Goal: Task Accomplishment & Management: Complete application form

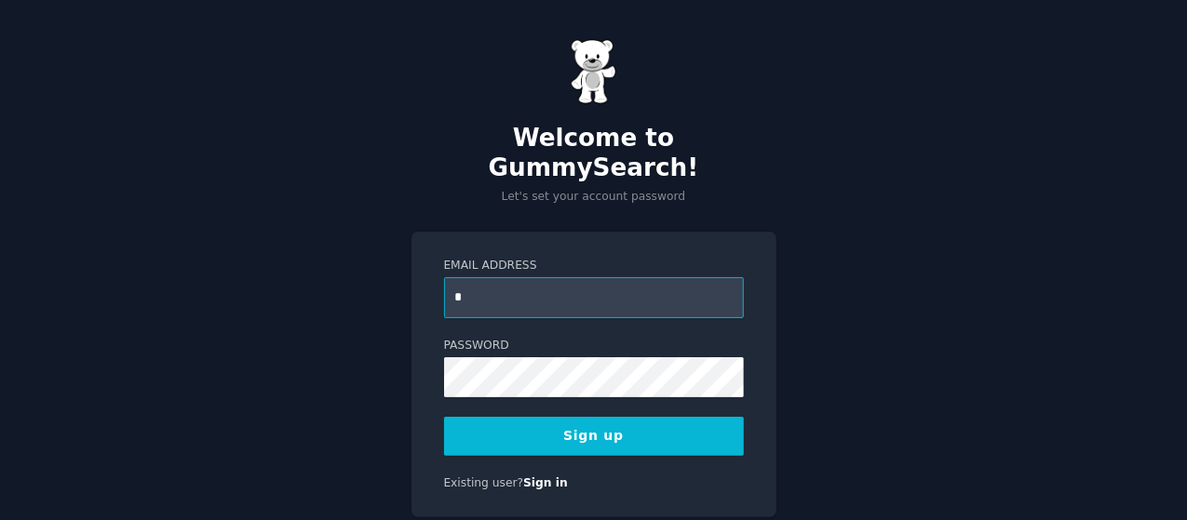
type input "**********"
click at [392, 362] on div "**********" at bounding box center [593, 293] width 1187 height 586
click at [666, 417] on button "Sign up" at bounding box center [594, 436] width 300 height 39
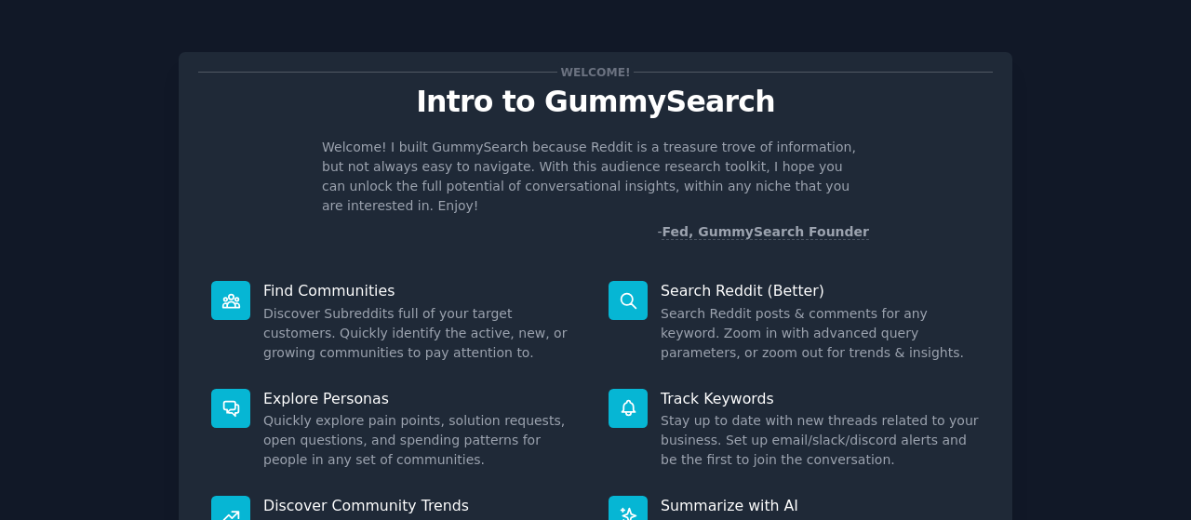
click at [1104, 189] on div "Welcome! Intro to GummySearch Welcome! I built GummySearch because Reddit is a …" at bounding box center [595, 384] width 1139 height 716
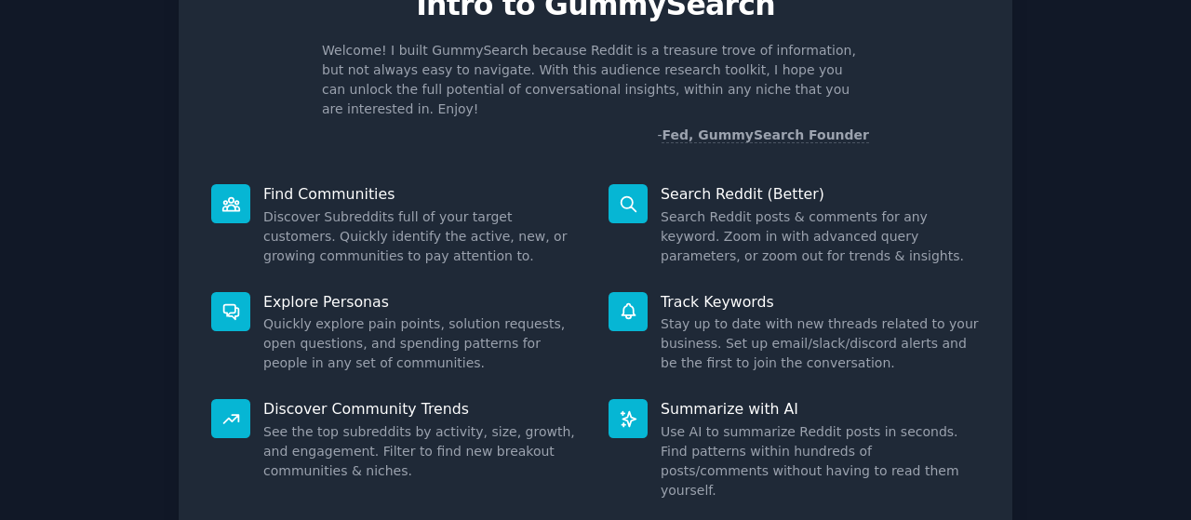
scroll to position [207, 0]
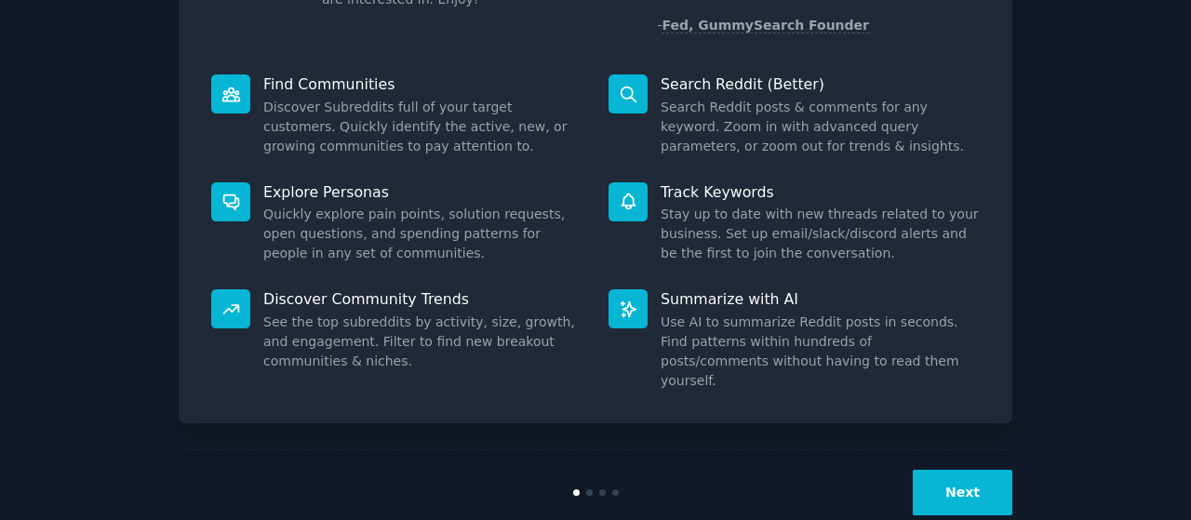
click at [985, 470] on button "Next" at bounding box center [963, 493] width 100 height 46
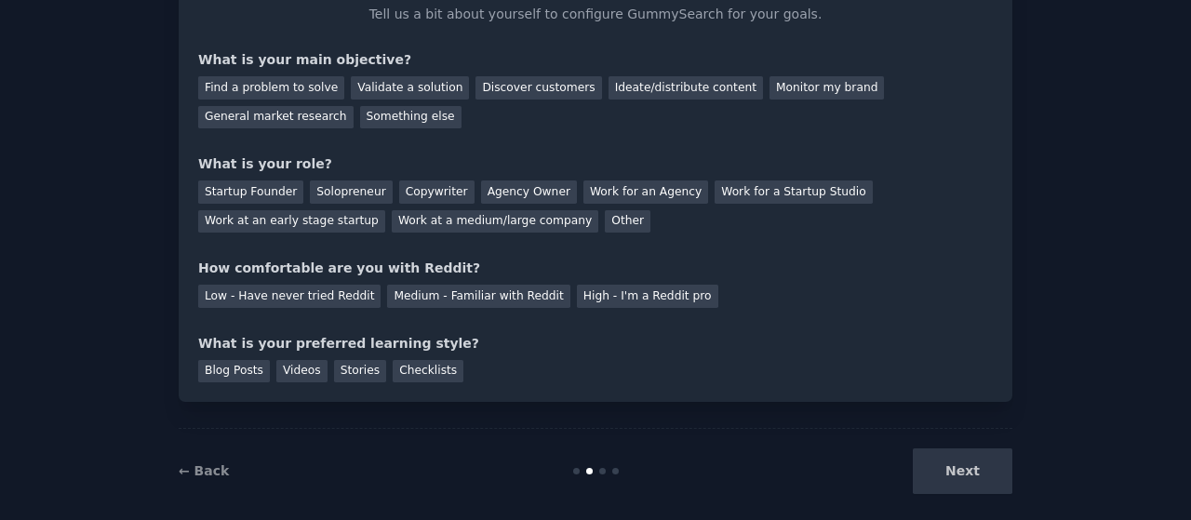
scroll to position [145, 0]
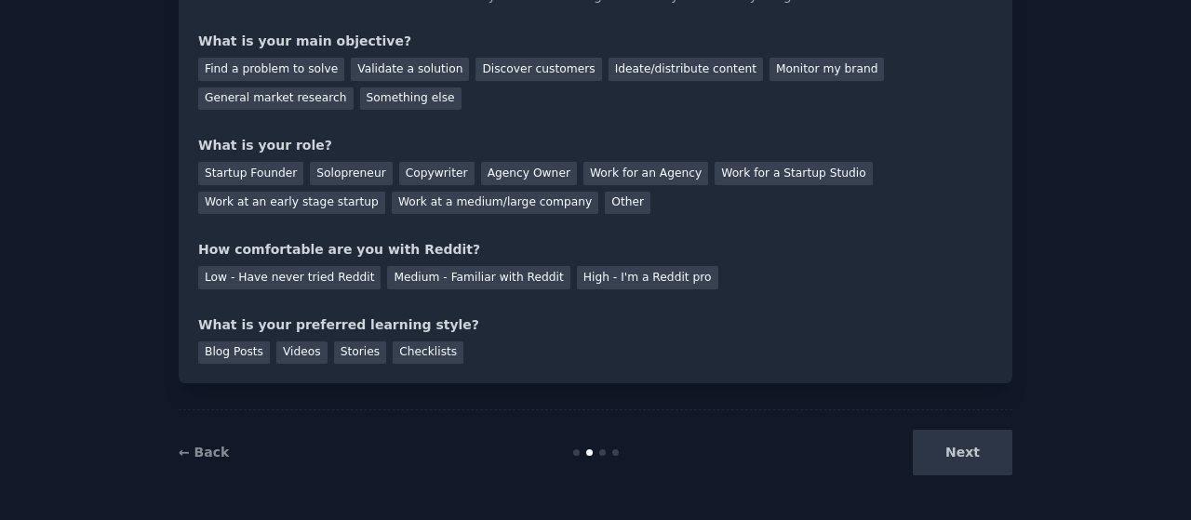
drag, startPoint x: 974, startPoint y: 444, endPoint x: 866, endPoint y: 401, distance: 116.2
click at [972, 444] on div "Next" at bounding box center [873, 453] width 278 height 46
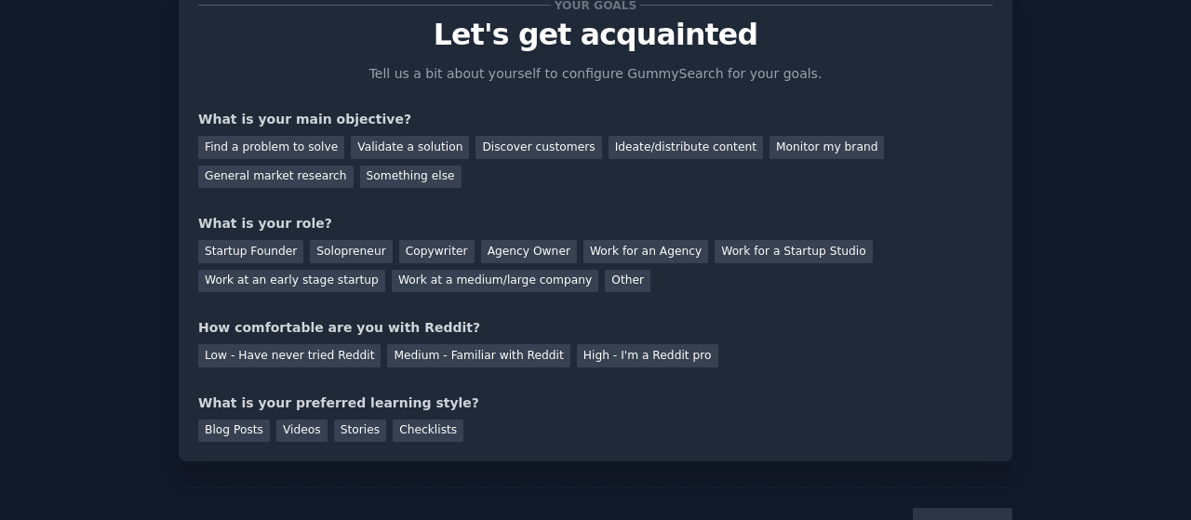
scroll to position [0, 0]
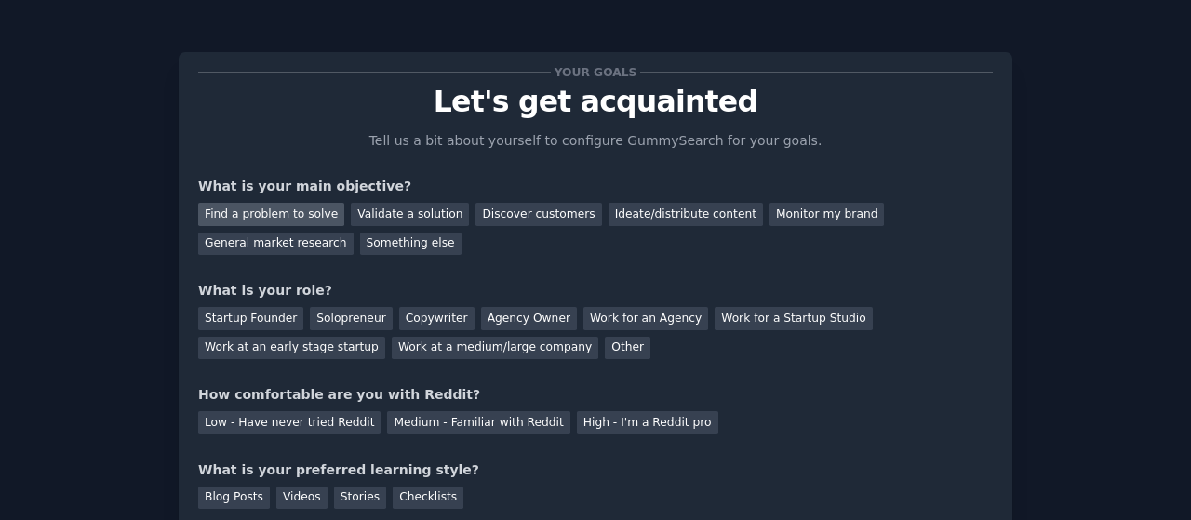
click at [297, 213] on div "Find a problem to solve" at bounding box center [271, 214] width 146 height 23
click at [500, 194] on div "What is your main objective?" at bounding box center [595, 187] width 795 height 20
click at [421, 215] on div "Validate a solution" at bounding box center [410, 214] width 118 height 23
click at [305, 208] on div "Find a problem to solve" at bounding box center [271, 214] width 146 height 23
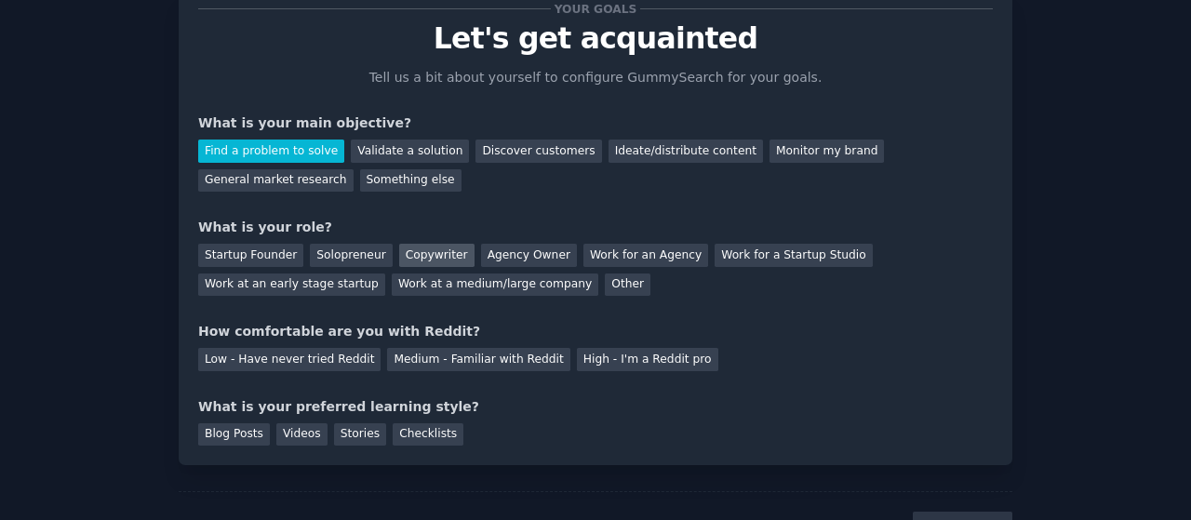
scroll to position [93, 0]
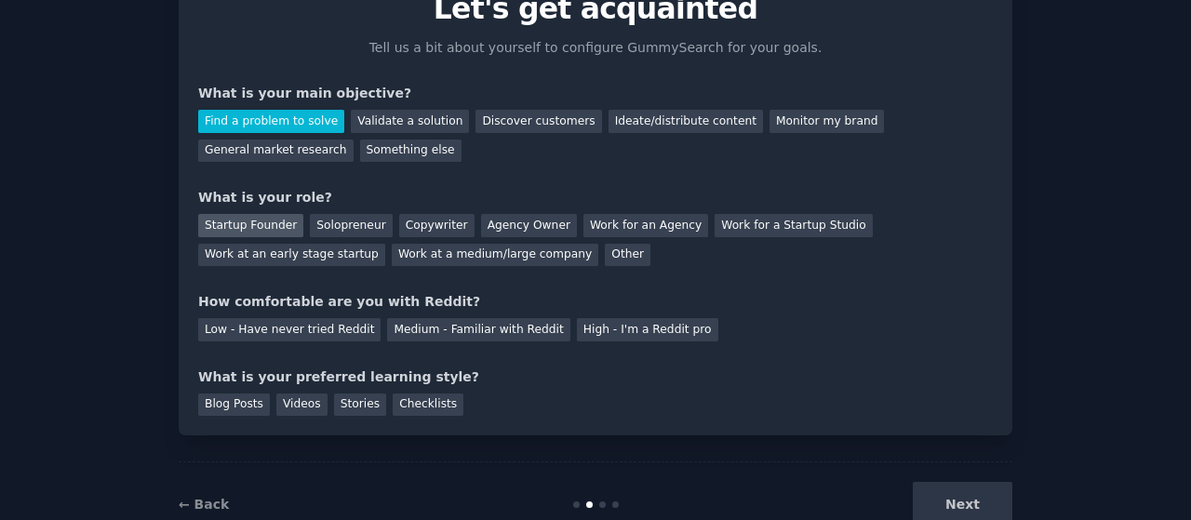
click at [281, 224] on div "Startup Founder" at bounding box center [250, 225] width 105 height 23
click at [326, 325] on div "Low - Have never tried Reddit" at bounding box center [289, 329] width 182 height 23
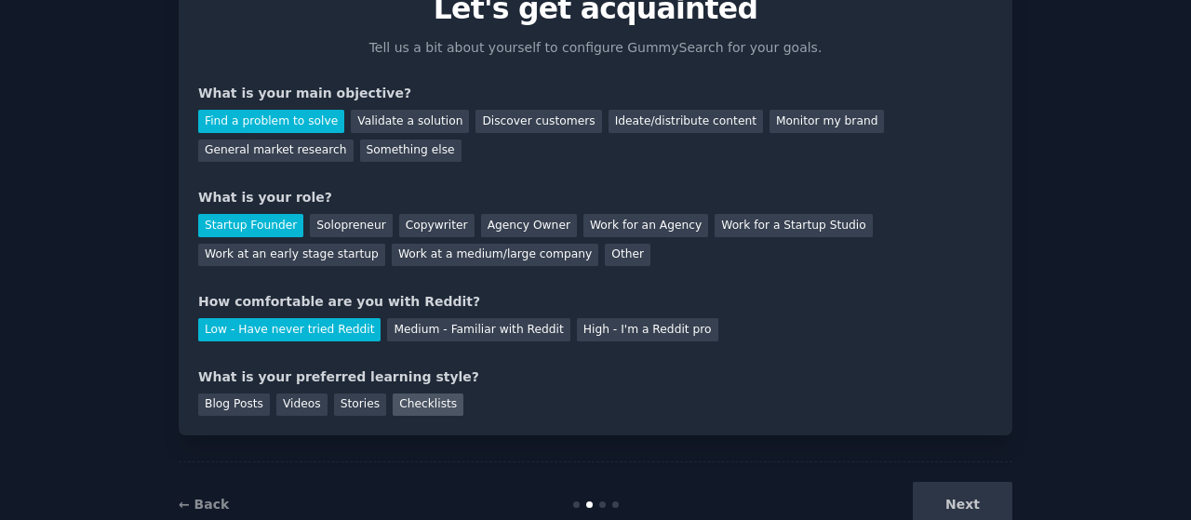
click at [425, 401] on div "Checklists" at bounding box center [428, 405] width 71 height 23
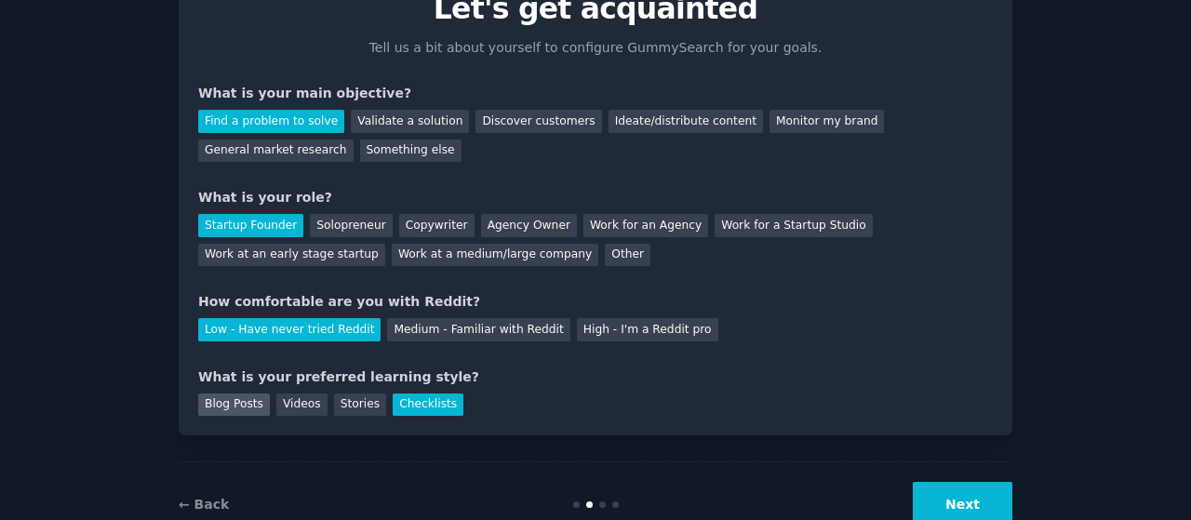
click at [249, 412] on div "Blog Posts" at bounding box center [234, 405] width 72 height 23
click at [411, 410] on div "Checklists" at bounding box center [428, 405] width 71 height 23
click at [227, 394] on div "Blog Posts" at bounding box center [234, 405] width 72 height 23
click at [984, 505] on button "Next" at bounding box center [963, 505] width 100 height 46
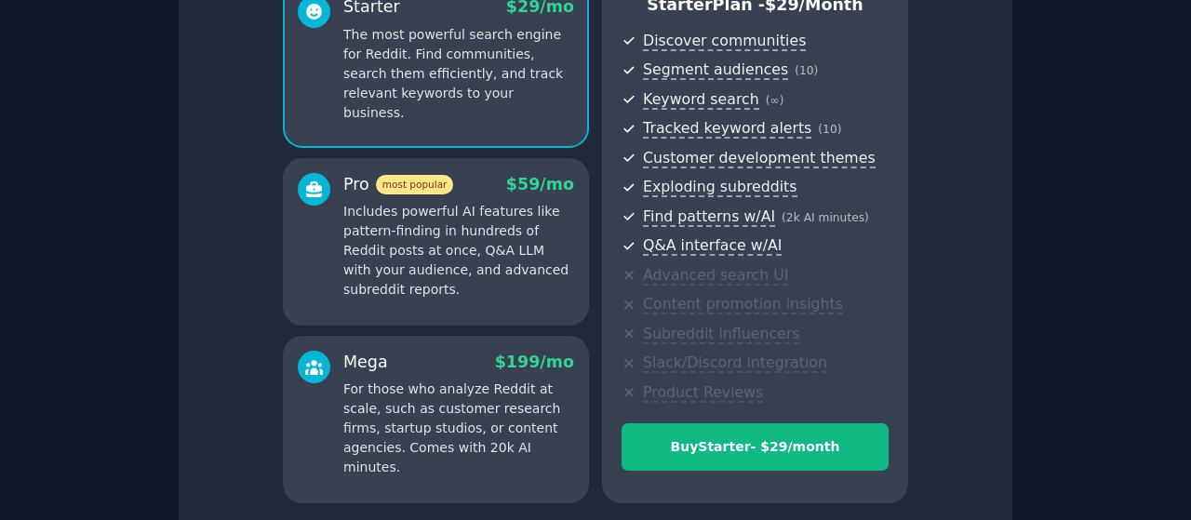
scroll to position [279, 0]
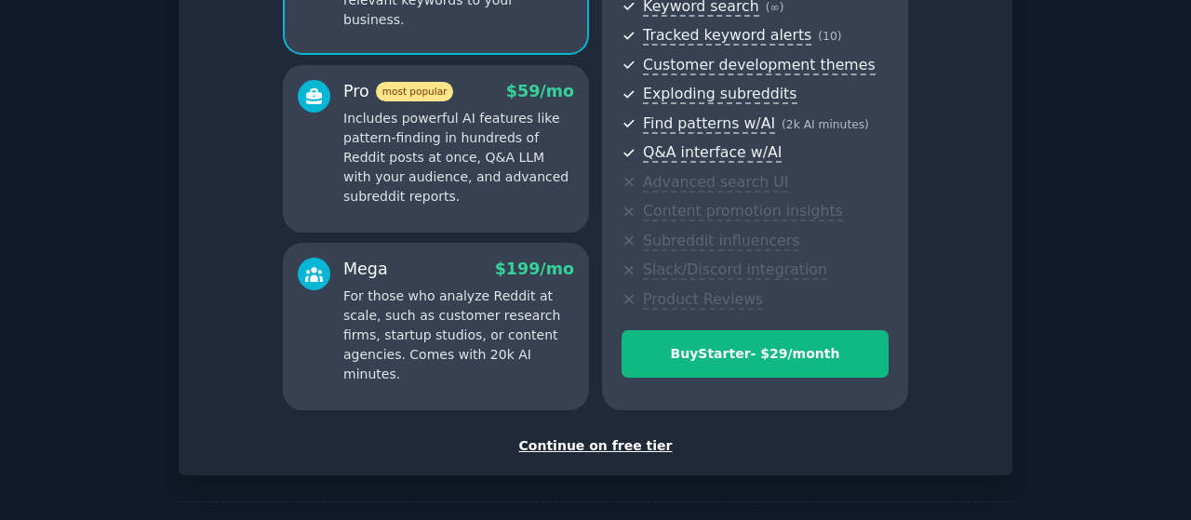
click at [594, 451] on div "Continue on free tier" at bounding box center [595, 447] width 795 height 20
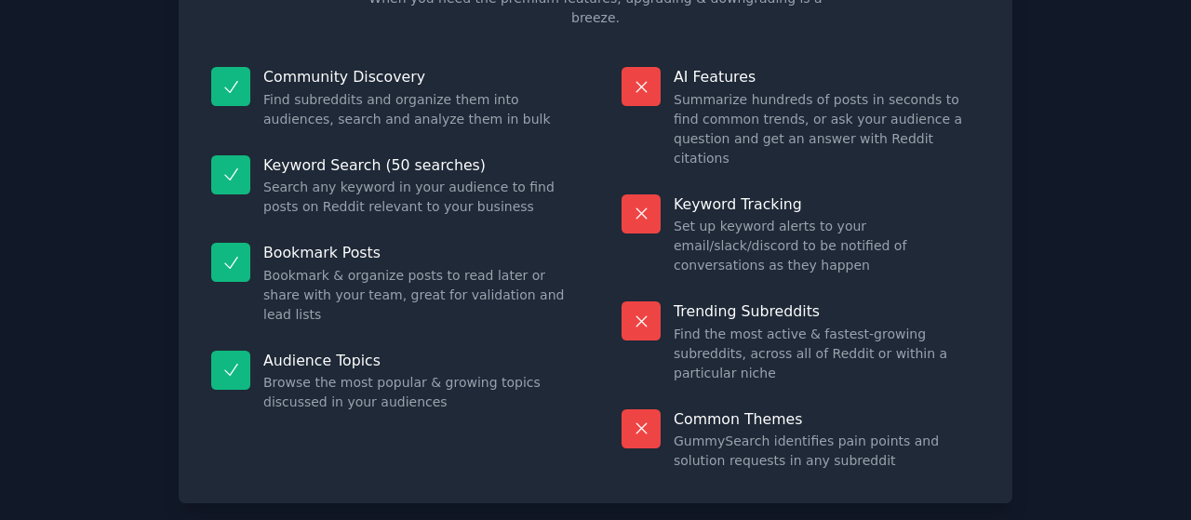
scroll to position [204, 0]
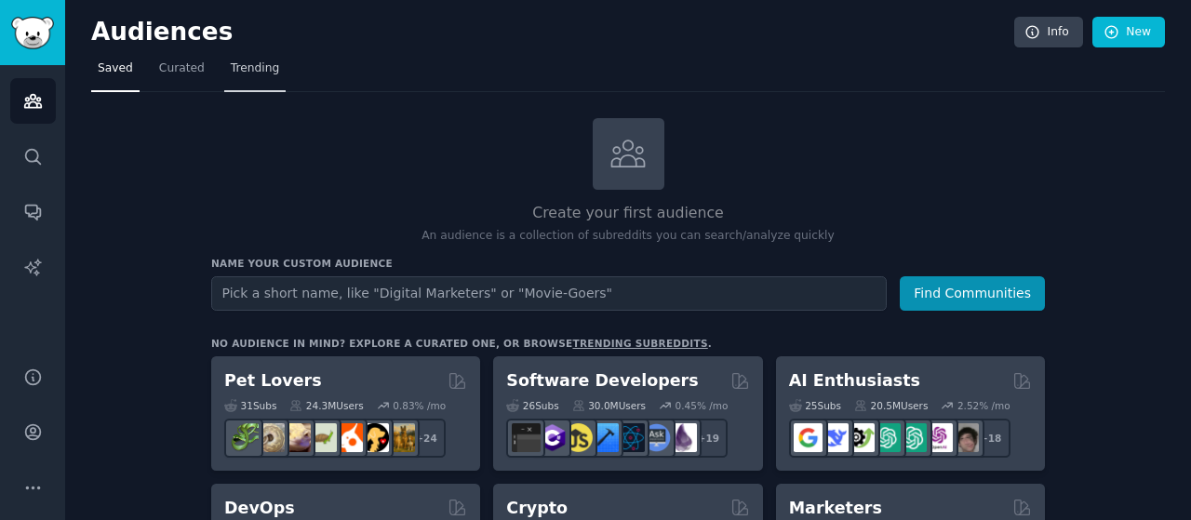
click at [252, 63] on span "Trending" at bounding box center [255, 69] width 48 height 17
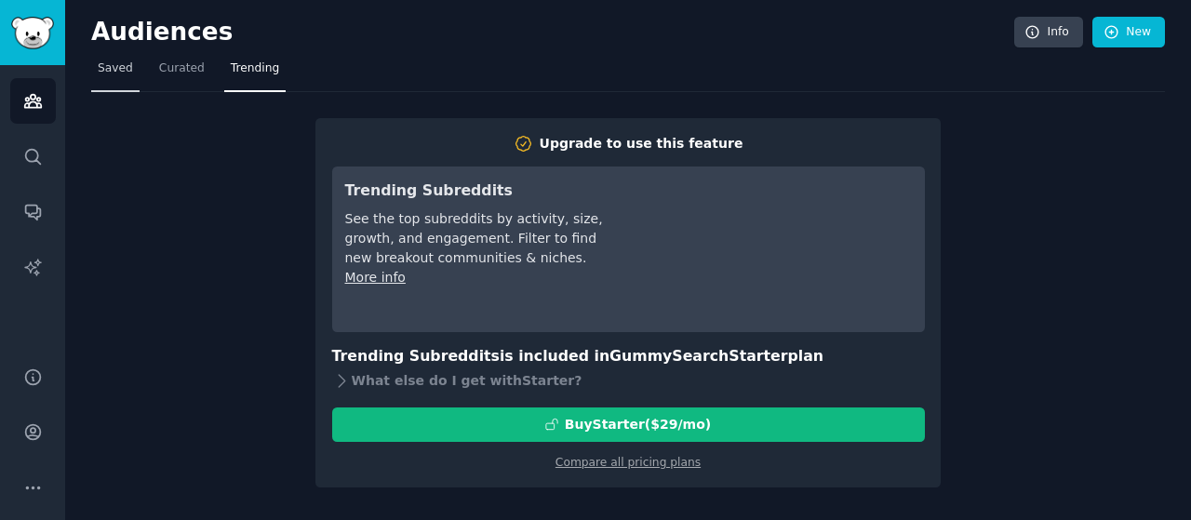
click at [120, 66] on span "Saved" at bounding box center [115, 69] width 35 height 17
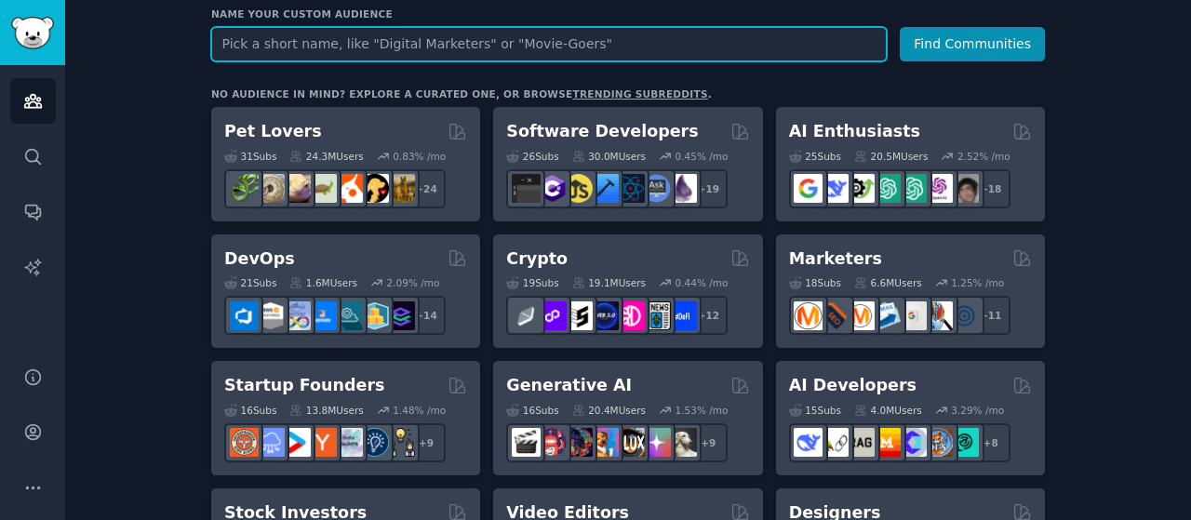
scroll to position [279, 0]
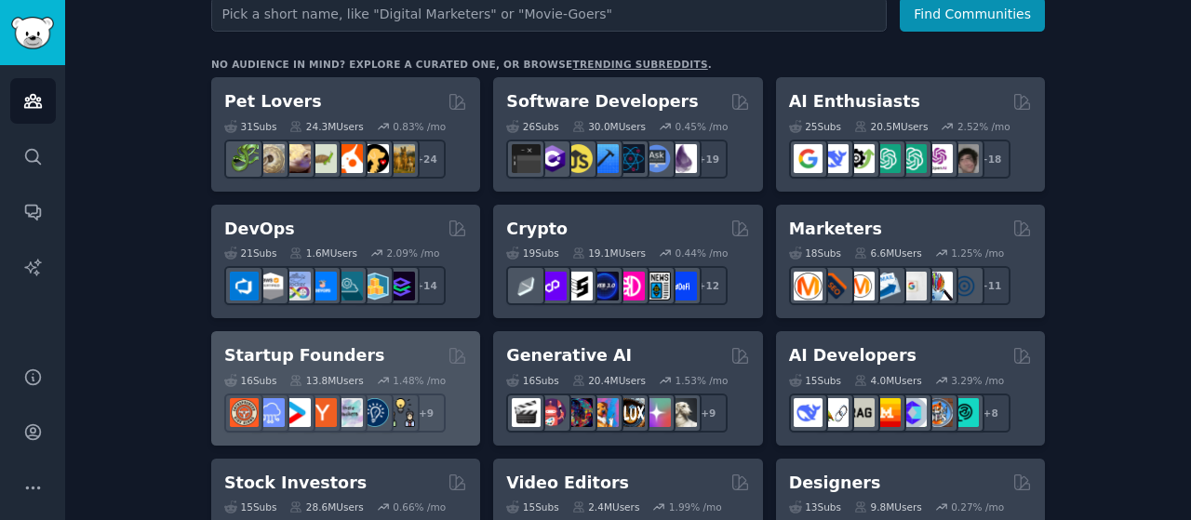
click at [328, 347] on h2 "Startup Founders" at bounding box center [304, 355] width 160 height 23
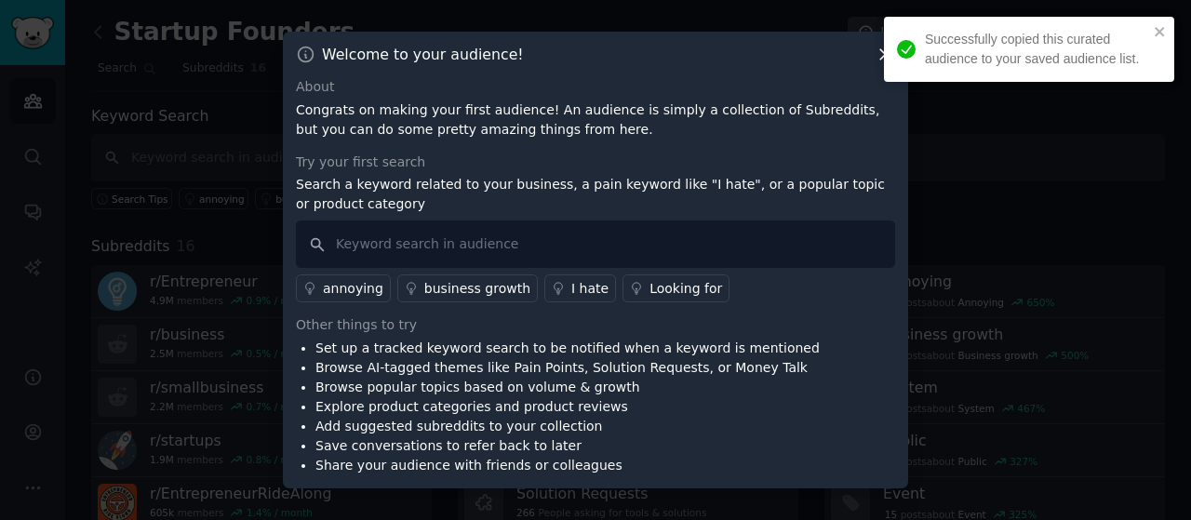
click at [249, 180] on div at bounding box center [595, 260] width 1191 height 520
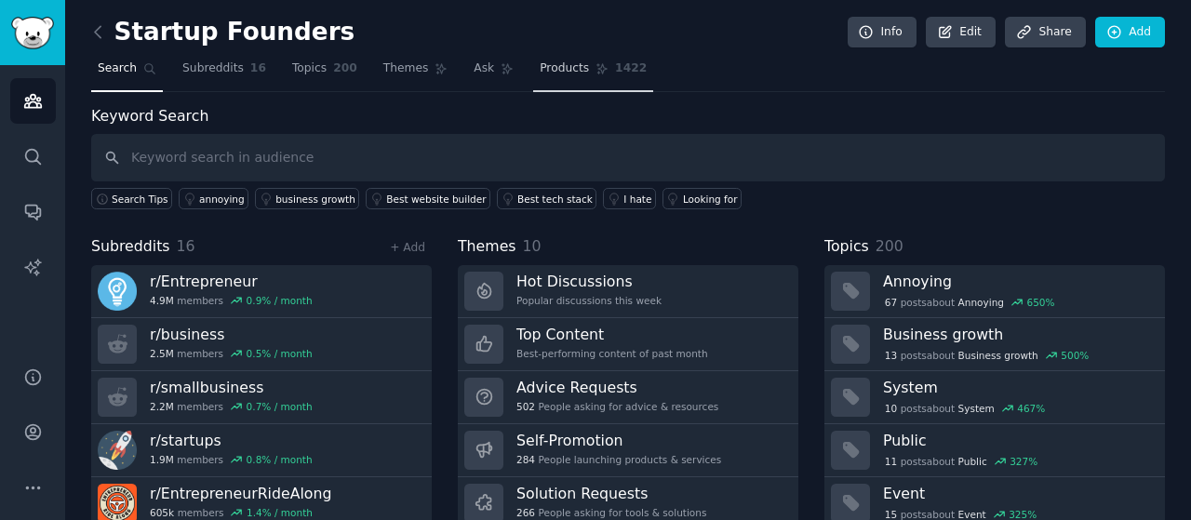
click at [542, 72] on span "Products" at bounding box center [564, 69] width 49 height 17
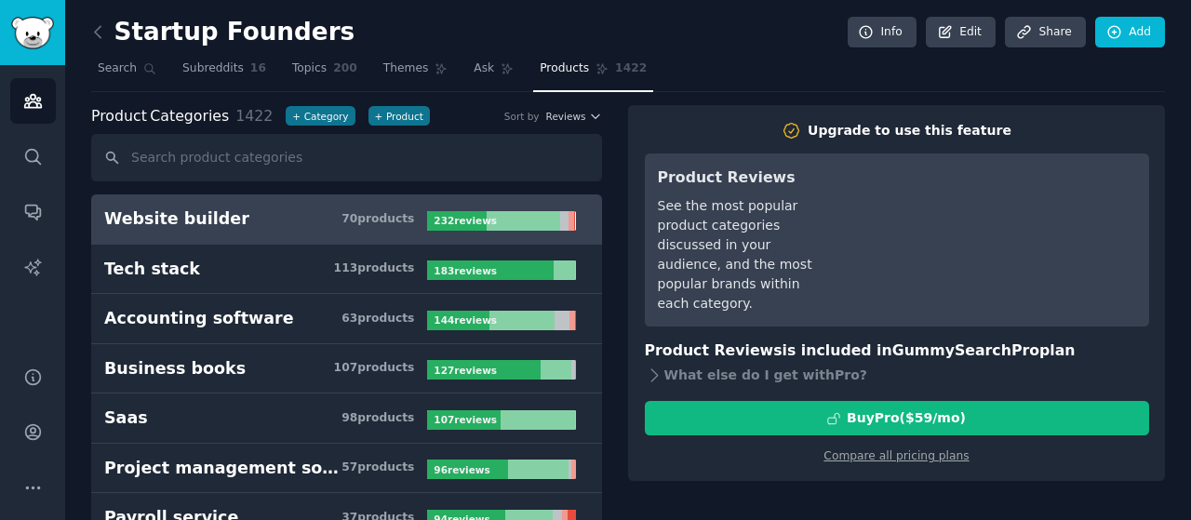
click at [288, 218] on h3 "Website builder 70 product s" at bounding box center [265, 219] width 323 height 23
click at [199, 81] on link "Subreddits 16" at bounding box center [224, 73] width 97 height 38
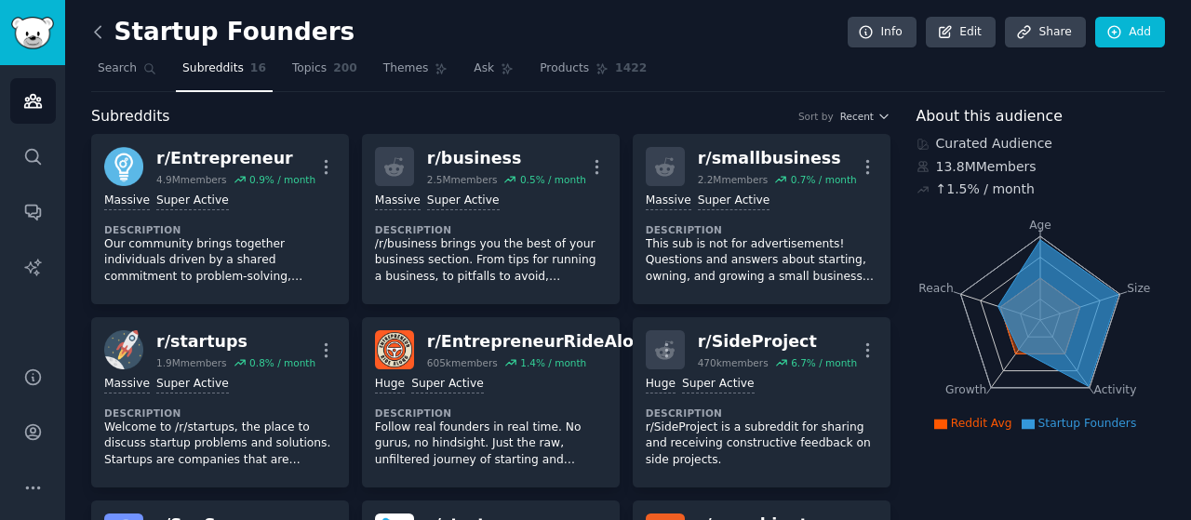
click at [96, 33] on icon at bounding box center [98, 31] width 6 height 11
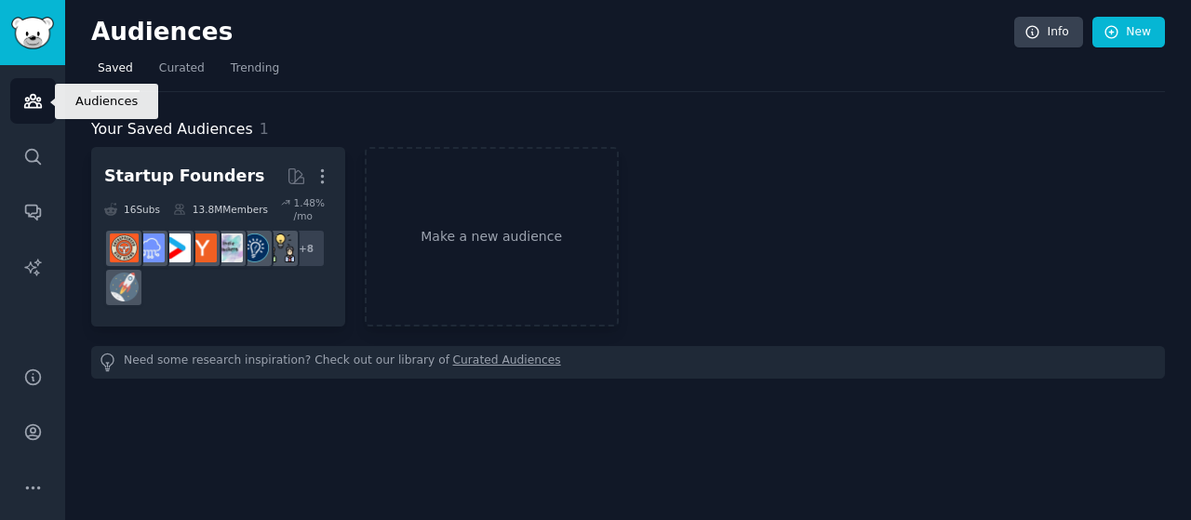
click at [32, 96] on icon "Sidebar" at bounding box center [33, 101] width 20 height 20
click at [467, 238] on link "Make a new audience" at bounding box center [492, 237] width 254 height 180
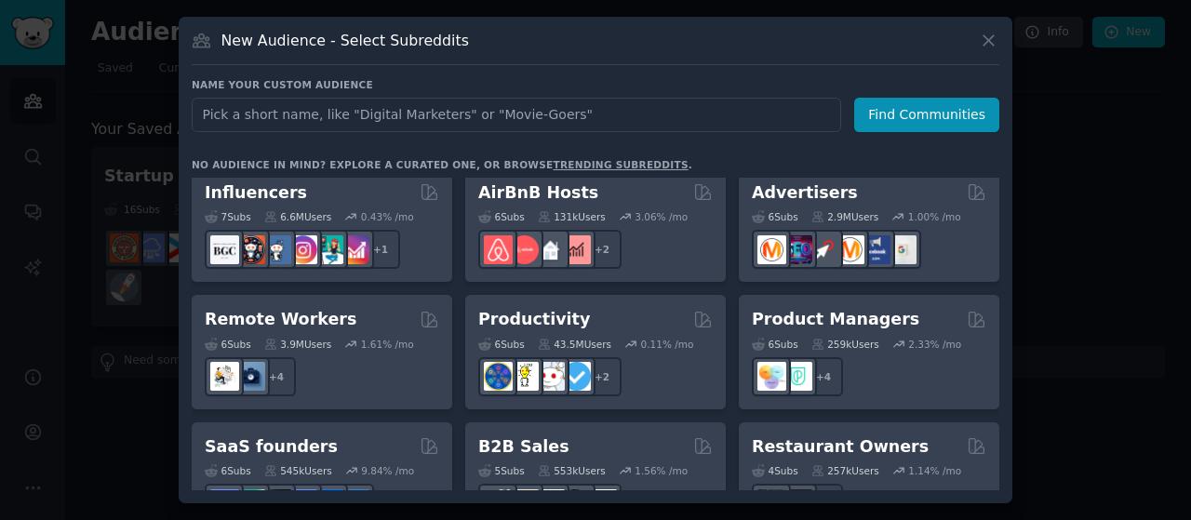
scroll to position [1396, 0]
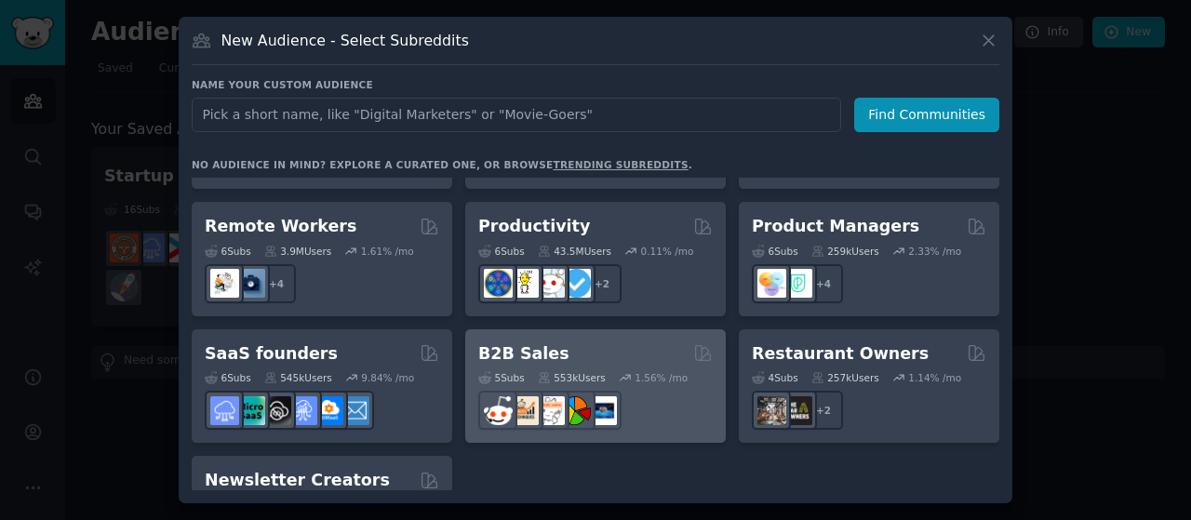
click at [544, 343] on h2 "B2B Sales" at bounding box center [523, 354] width 91 height 23
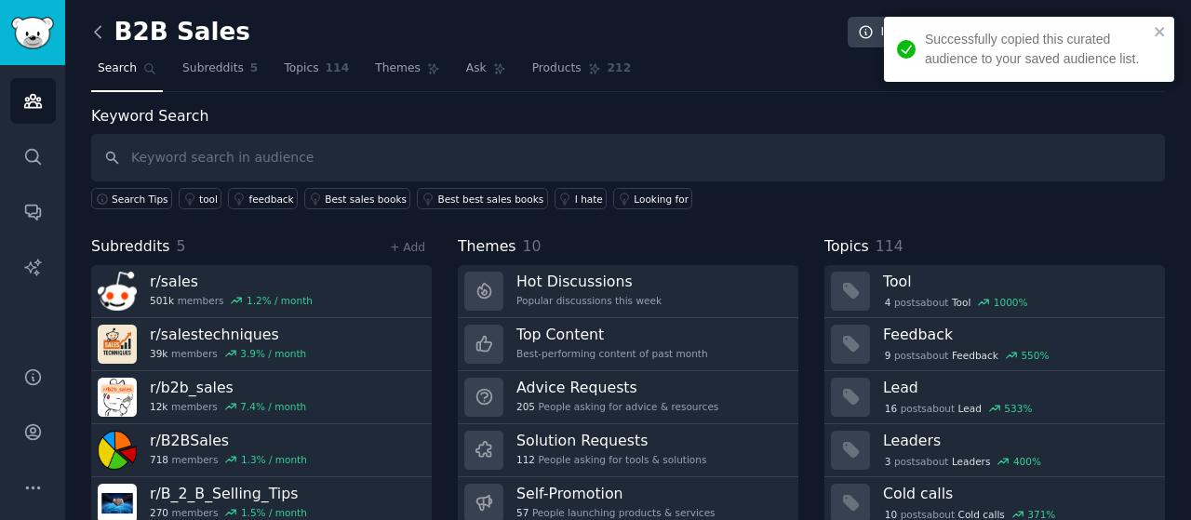
click at [103, 35] on icon at bounding box center [98, 32] width 20 height 20
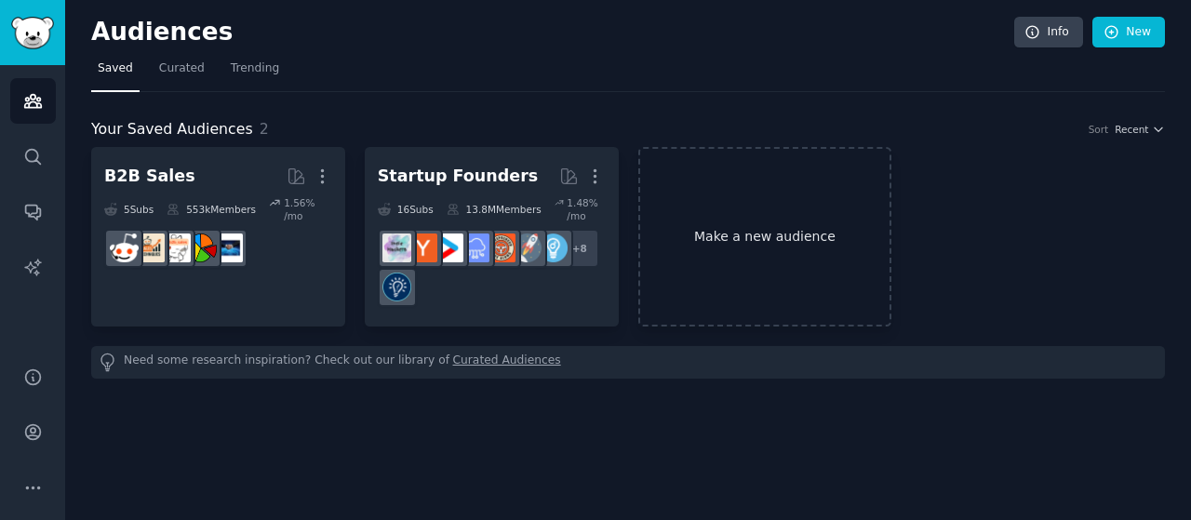
click at [742, 253] on link "Make a new audience" at bounding box center [766, 237] width 254 height 180
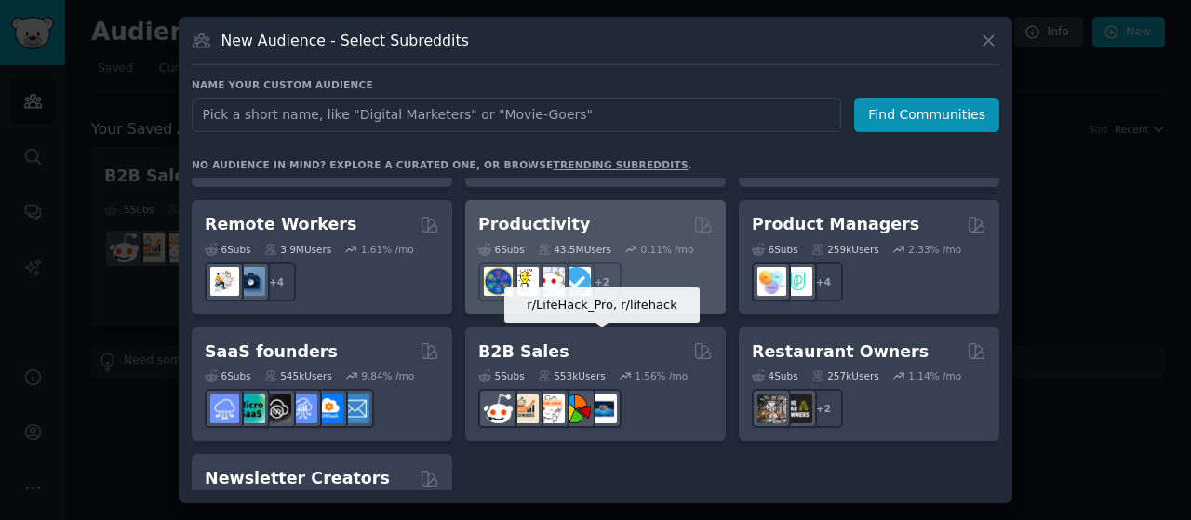
scroll to position [1452, 0]
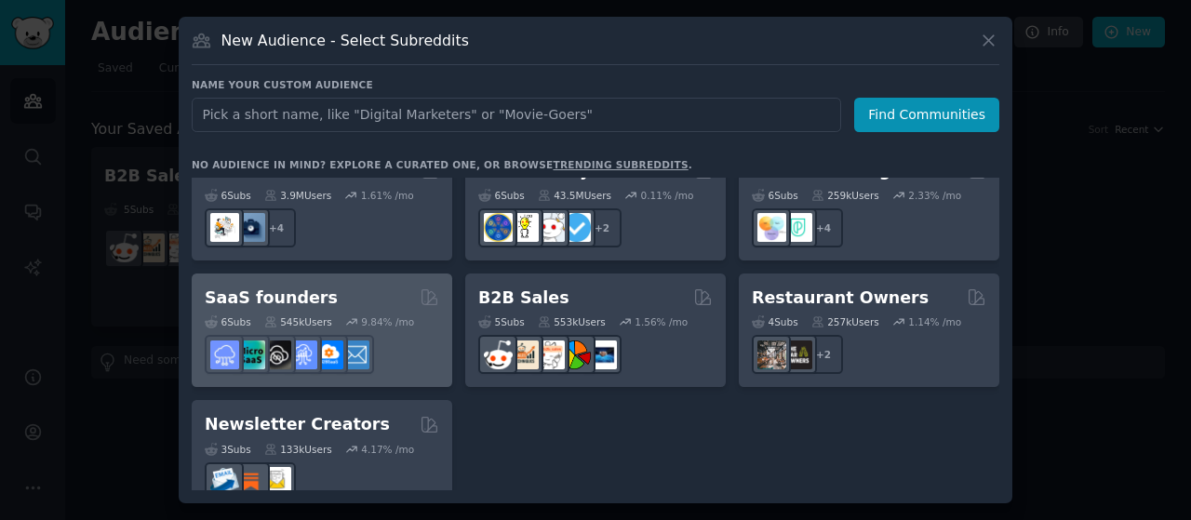
click at [371, 287] on div "SaaS founders" at bounding box center [322, 298] width 235 height 23
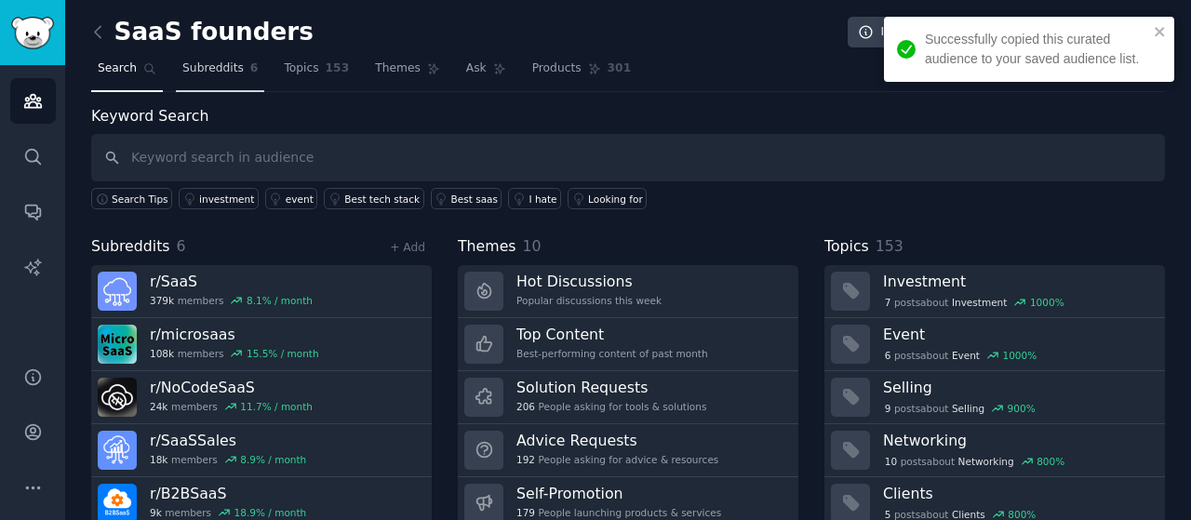
click at [236, 71] on link "Subreddits 6" at bounding box center [220, 73] width 88 height 38
